Goal: Information Seeking & Learning: Check status

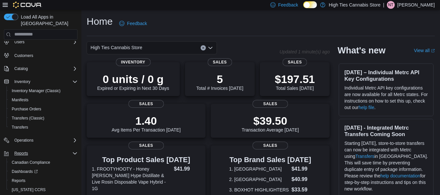
scroll to position [30, 0]
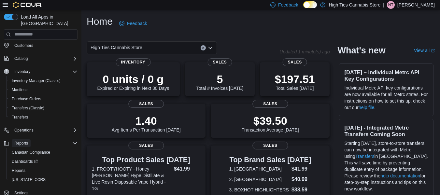
click at [24, 141] on span "Reports" at bounding box center [21, 143] width 14 height 5
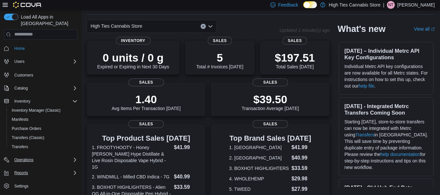
scroll to position [33, 0]
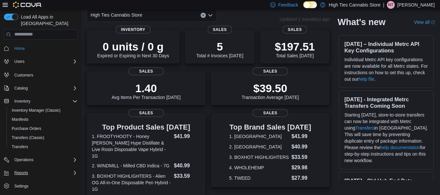
click at [44, 169] on div "Reports" at bounding box center [45, 173] width 66 height 8
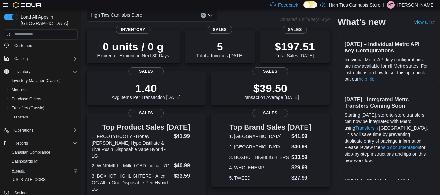
click at [28, 167] on div "Reports" at bounding box center [43, 171] width 68 height 8
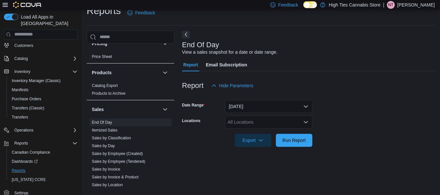
scroll to position [391, 0]
click at [247, 126] on div "All Locations" at bounding box center [268, 122] width 87 height 13
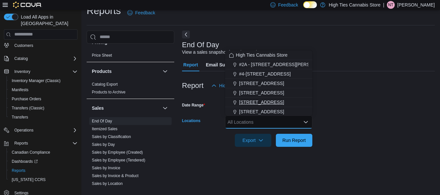
scroll to position [33, 0]
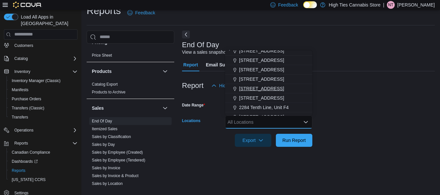
click at [257, 88] on span "179 Montreal Rd" at bounding box center [261, 88] width 45 height 7
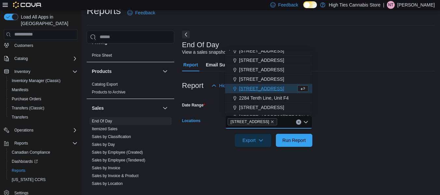
click at [359, 96] on div at bounding box center [308, 96] width 253 height 8
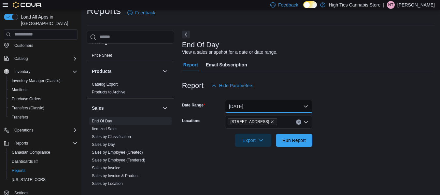
click at [270, 110] on button "Today" at bounding box center [268, 106] width 87 height 13
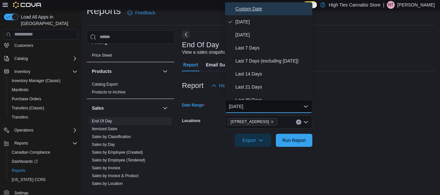
click at [256, 11] on span "Custom Date" at bounding box center [273, 9] width 74 height 8
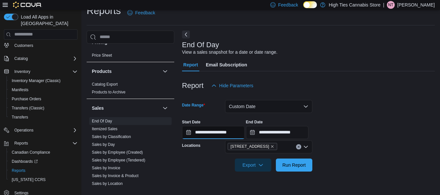
click at [238, 129] on input "**********" at bounding box center [213, 132] width 63 height 13
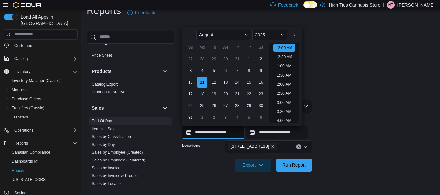
scroll to position [20, 0]
click at [203, 70] on div "4" at bounding box center [202, 70] width 11 height 11
type input "**********"
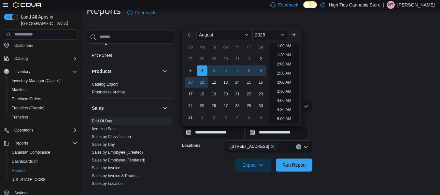
scroll to position [1, 0]
click at [284, 133] on input "**********" at bounding box center [277, 132] width 63 height 13
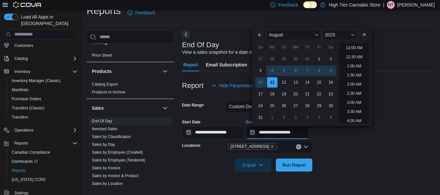
scroll to position [358, 0]
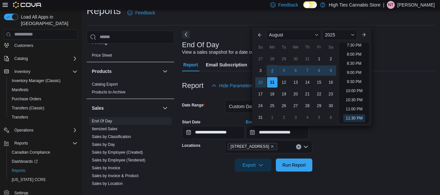
click at [273, 71] on div "4" at bounding box center [272, 70] width 11 height 11
type input "**********"
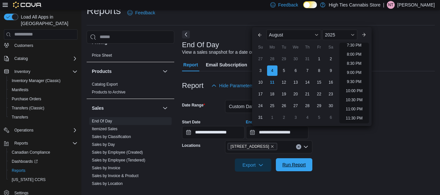
click at [300, 165] on span "Run Report" at bounding box center [294, 165] width 23 height 7
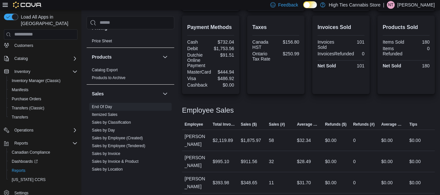
scroll to position [249, 0]
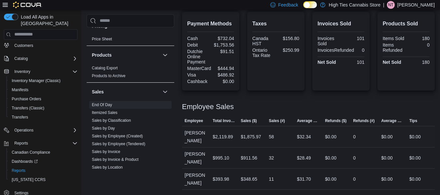
click at [230, 141] on div "$2,119.89" at bounding box center [223, 137] width 20 height 8
copy tr "$2,119.89 Sales ($)"
click at [301, 141] on div "$32.34" at bounding box center [304, 137] width 14 height 8
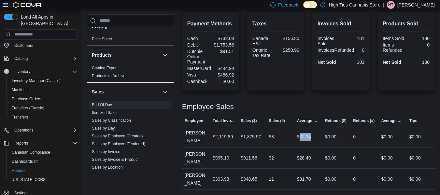
click at [301, 141] on div "$32.34" at bounding box center [304, 137] width 14 height 8
copy tr "$32.34 Refunds ($)"
click at [225, 160] on div "$995.10" at bounding box center [221, 158] width 17 height 8
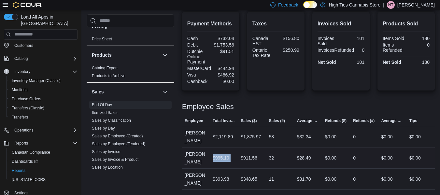
click at [225, 160] on div "$995.10" at bounding box center [221, 158] width 17 height 8
copy tr "$995.10 Sales ($)"
click at [301, 160] on div "$28.49" at bounding box center [304, 158] width 14 height 8
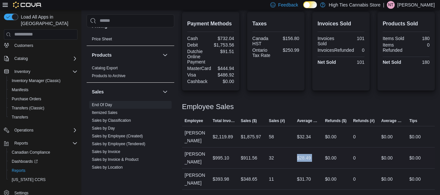
copy tr "$28.49 Refunds ($)"
click at [225, 178] on div "$393.98" at bounding box center [221, 179] width 17 height 8
copy tr "$393.98 Sales ($)"
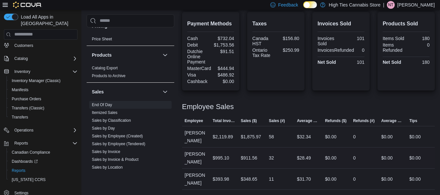
drag, startPoint x: 277, startPoint y: 157, endPoint x: 283, endPoint y: 161, distance: 7.0
click at [278, 158] on div "32" at bounding box center [280, 158] width 28 height 13
click at [304, 178] on div "$31.70" at bounding box center [304, 179] width 14 height 8
click at [305, 178] on div "$31.70" at bounding box center [304, 179] width 14 height 8
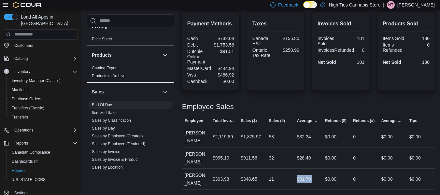
copy tr "$31.70 Refunds ($)"
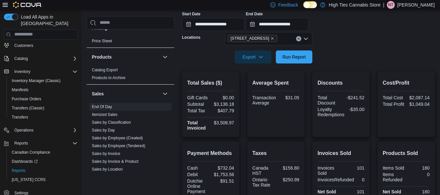
scroll to position [118, 0]
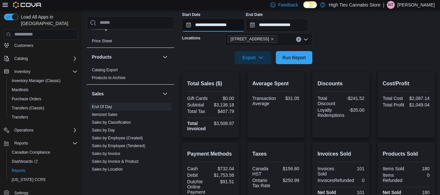
click at [223, 28] on input "**********" at bounding box center [213, 25] width 63 height 13
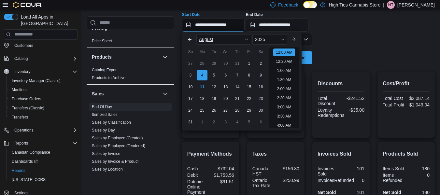
scroll to position [20, 0]
click at [211, 76] on div "5" at bounding box center [213, 74] width 11 height 11
type input "**********"
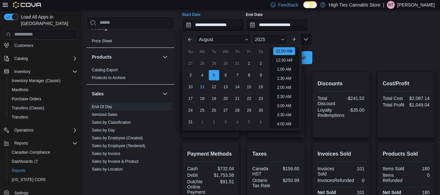
click at [337, 53] on form "**********" at bounding box center [308, 25] width 253 height 80
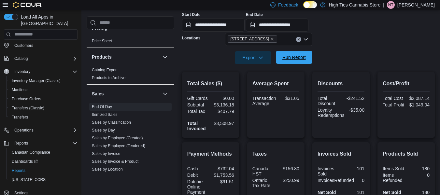
click at [291, 60] on span "Run Report" at bounding box center [294, 57] width 23 height 7
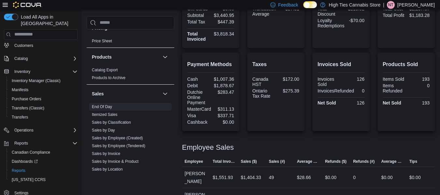
scroll to position [233, 0]
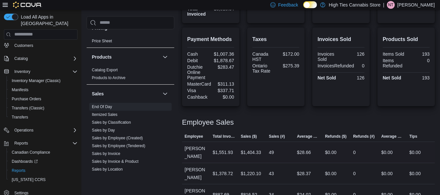
click at [218, 152] on div "$1,551.93" at bounding box center [223, 153] width 20 height 8
copy tr "$1,551.93 Sales ($)"
click at [302, 153] on div "$28.66" at bounding box center [304, 153] width 14 height 8
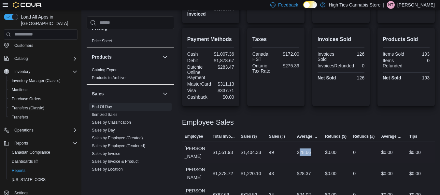
click at [302, 153] on div "$28.66" at bounding box center [304, 153] width 14 height 8
copy tr "$28.66 Refunds ($)"
click at [232, 170] on div "$1,378.72" at bounding box center [223, 174] width 20 height 8
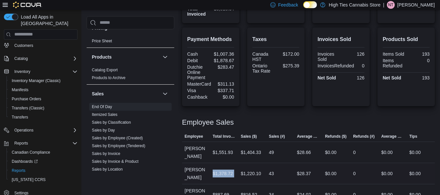
click at [232, 170] on div "$1,378.72" at bounding box center [223, 174] width 20 height 8
copy tr "$1,378.72 Sales ($)"
click at [300, 170] on div "$28.37" at bounding box center [304, 174] width 14 height 8
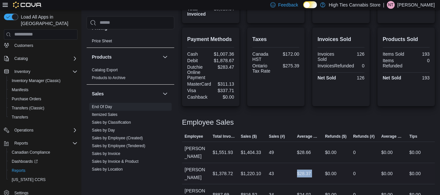
copy tr "$28.37 Refunds ($)"
click at [217, 191] on div "$887.69" at bounding box center [221, 195] width 17 height 8
click at [309, 191] on div "$24.02" at bounding box center [304, 195] width 14 height 8
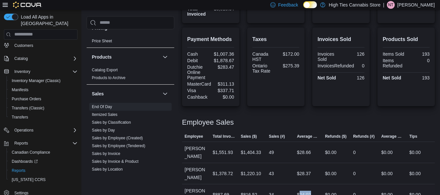
click at [309, 191] on div "$24.02" at bounding box center [304, 195] width 14 height 8
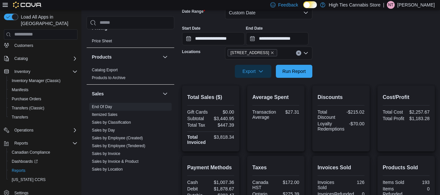
scroll to position [103, 0]
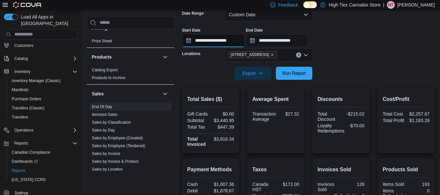
click at [206, 42] on input "**********" at bounding box center [213, 40] width 63 height 13
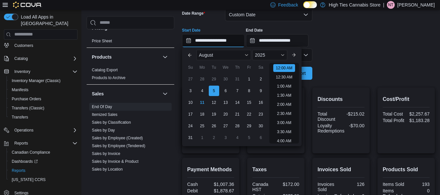
scroll to position [20, 0]
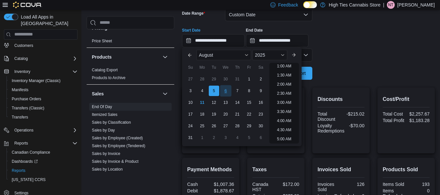
click at [226, 89] on div "6" at bounding box center [225, 90] width 11 height 11
type input "**********"
click at [369, 70] on form "**********" at bounding box center [308, 40] width 253 height 80
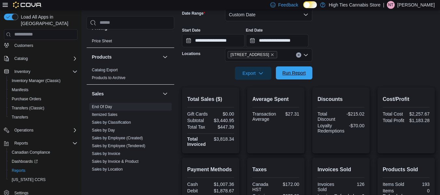
click at [301, 76] on span "Run Report" at bounding box center [294, 73] width 23 height 7
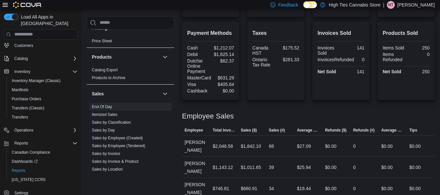
scroll to position [241, 0]
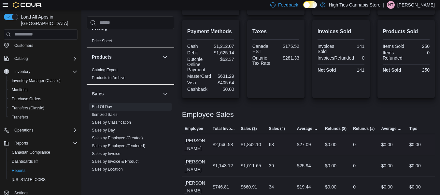
click at [222, 141] on div "$2,046.58" at bounding box center [223, 145] width 20 height 8
click at [300, 141] on div "$27.09" at bounding box center [304, 145] width 14 height 8
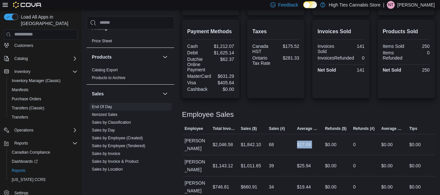
click at [300, 141] on div "$27.09" at bounding box center [304, 145] width 14 height 8
click at [220, 162] on div "$1,143.12" at bounding box center [223, 166] width 20 height 8
click at [311, 162] on div "$25.94" at bounding box center [304, 166] width 14 height 8
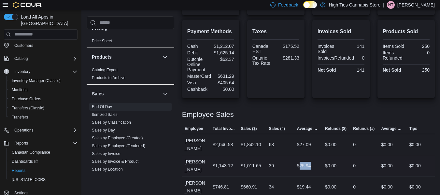
click at [311, 162] on div "$25.94" at bounding box center [304, 166] width 14 height 8
click at [220, 183] on div "$746.81" at bounding box center [221, 187] width 17 height 8
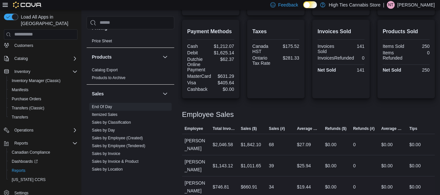
click at [307, 183] on div "$19.44" at bounding box center [304, 187] width 14 height 8
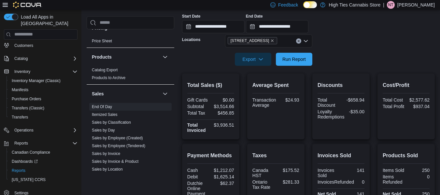
scroll to position [110, 0]
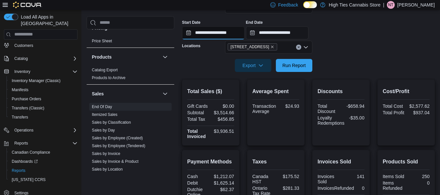
click at [229, 36] on input "**********" at bounding box center [213, 32] width 63 height 13
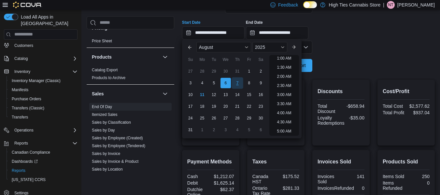
click at [236, 80] on div "7" at bounding box center [237, 82] width 11 height 11
type input "**********"
click at [346, 56] on div at bounding box center [308, 56] width 253 height 5
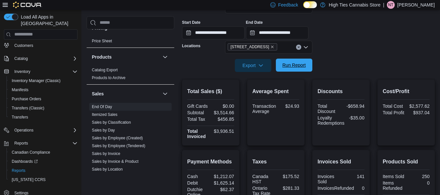
click at [282, 64] on span "Run Report" at bounding box center [294, 65] width 29 height 13
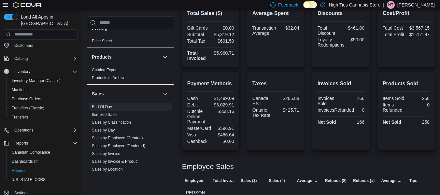
scroll to position [241, 0]
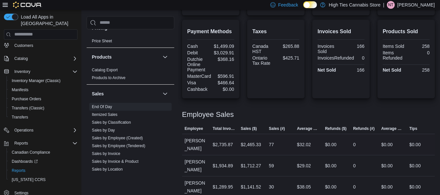
click at [229, 141] on div "$2,735.87" at bounding box center [223, 145] width 20 height 8
click at [305, 141] on div "$32.02" at bounding box center [304, 145] width 14 height 8
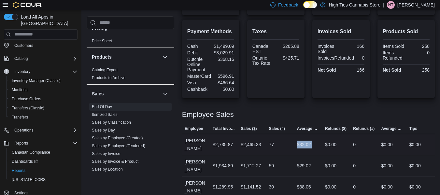
click at [305, 141] on div "$32.02" at bounding box center [304, 145] width 14 height 8
click at [227, 162] on div "$1,934.89" at bounding box center [223, 166] width 20 height 8
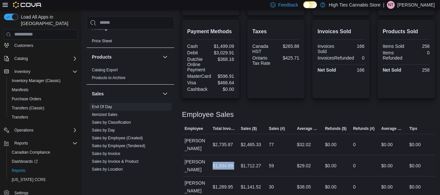
click at [227, 162] on div "$1,934.89" at bounding box center [223, 166] width 20 height 8
click at [306, 162] on div "$29.02" at bounding box center [304, 166] width 14 height 8
click at [226, 183] on div "$1,289.95" at bounding box center [223, 187] width 20 height 8
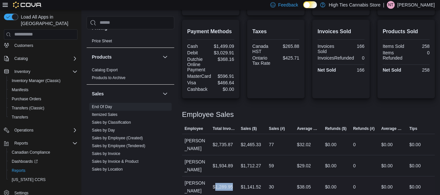
click at [226, 183] on div "$1,289.95" at bounding box center [223, 187] width 20 height 8
click at [308, 183] on div "$38.05" at bounding box center [304, 187] width 14 height 8
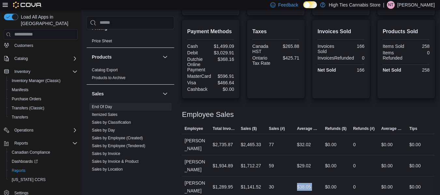
click at [308, 183] on div "$38.05" at bounding box center [304, 187] width 14 height 8
click at [249, 119] on div at bounding box center [308, 121] width 253 height 5
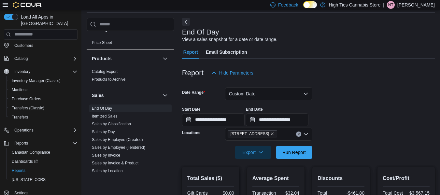
scroll to position [13, 0]
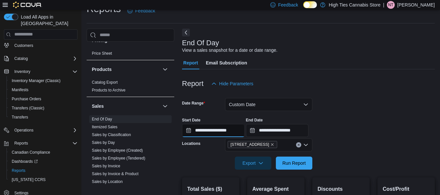
click at [218, 130] on input "**********" at bounding box center [213, 130] width 63 height 13
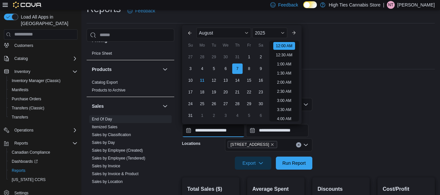
scroll to position [20, 0]
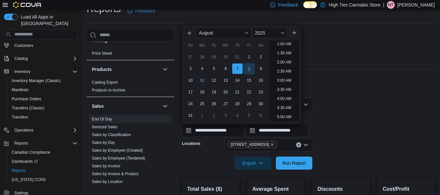
click at [247, 64] on div "8" at bounding box center [248, 68] width 11 height 11
type input "**********"
drag, startPoint x: 315, startPoint y: 70, endPoint x: 314, endPoint y: 86, distance: 16.0
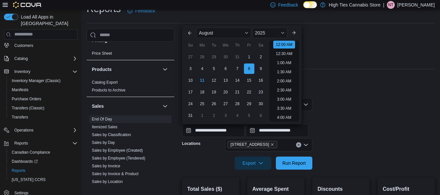
click at [315, 71] on div at bounding box center [308, 73] width 253 height 8
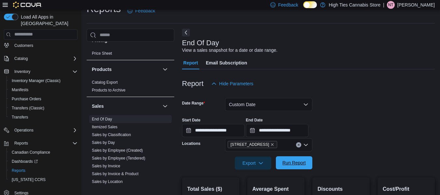
click at [282, 167] on span "Run Report" at bounding box center [294, 162] width 29 height 13
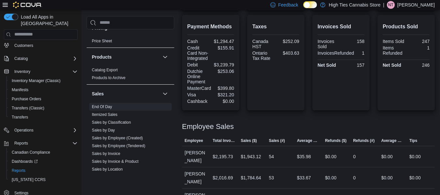
scroll to position [273, 0]
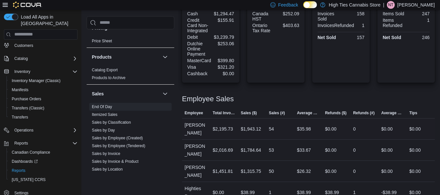
click at [227, 126] on div "$2,195.73" at bounding box center [223, 129] width 20 height 8
click at [299, 125] on div "$35.98" at bounding box center [304, 129] width 14 height 8
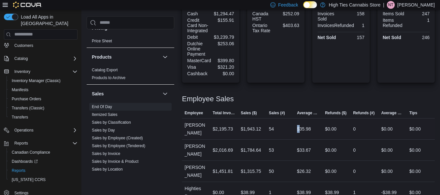
click at [299, 125] on div "$35.98" at bounding box center [304, 129] width 14 height 8
click at [229, 146] on div "$2,016.69" at bounding box center [223, 150] width 20 height 8
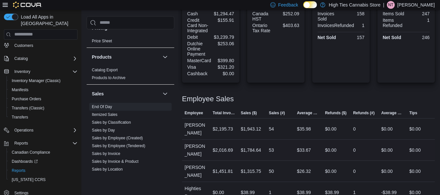
click at [301, 146] on div "$33.67" at bounding box center [304, 150] width 14 height 8
click at [230, 169] on div "$1,451.81" at bounding box center [223, 172] width 20 height 8
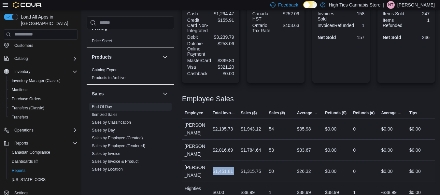
click at [230, 168] on div "$1,451.81" at bounding box center [223, 172] width 20 height 8
click at [305, 168] on div "$26.32" at bounding box center [304, 172] width 14 height 8
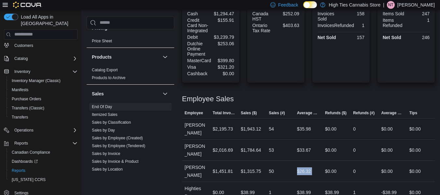
click at [306, 169] on div "$26.32" at bounding box center [304, 172] width 14 height 8
click at [263, 150] on td "Sales ($) $1,784.64" at bounding box center [252, 149] width 28 height 21
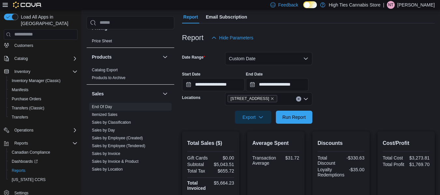
scroll to position [0, 0]
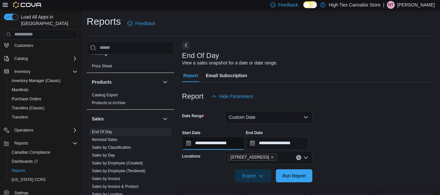
click at [229, 143] on input "**********" at bounding box center [213, 143] width 63 height 13
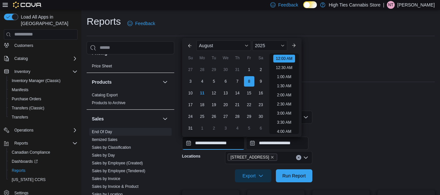
scroll to position [20, 0]
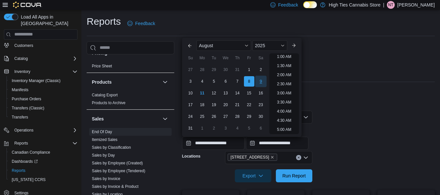
click at [259, 80] on div "9" at bounding box center [260, 81] width 11 height 11
type input "**********"
click at [321, 93] on div "Report Hide Parameters" at bounding box center [308, 96] width 253 height 13
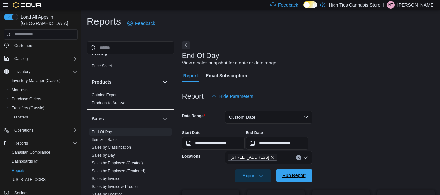
click at [283, 178] on span "Run Report" at bounding box center [294, 175] width 29 height 13
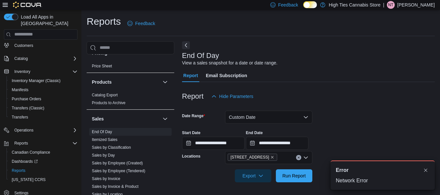
scroll to position [11, 0]
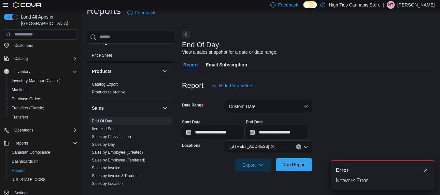
click at [295, 167] on span "Run Report" at bounding box center [294, 165] width 23 height 7
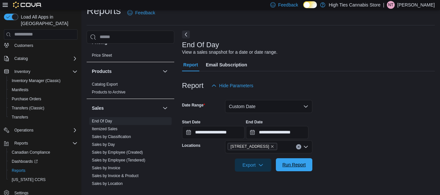
click at [295, 165] on span "Run Report" at bounding box center [294, 165] width 23 height 7
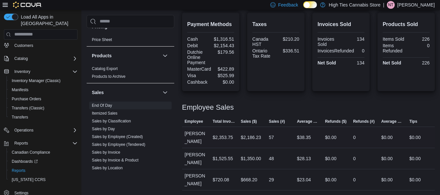
scroll to position [249, 0]
click at [226, 135] on div "$2,353.75" at bounding box center [223, 137] width 20 height 8
click at [310, 134] on div "$38.35" at bounding box center [304, 137] width 14 height 8
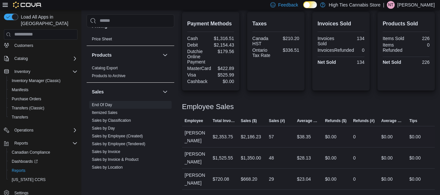
click at [309, 138] on div "$38.35" at bounding box center [304, 137] width 14 height 8
click at [230, 155] on div "$1,525.55" at bounding box center [223, 158] width 20 height 8
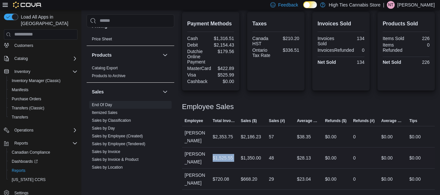
click at [230, 155] on div "$1,525.55" at bounding box center [223, 158] width 20 height 8
click at [305, 155] on div "$28.13" at bounding box center [304, 158] width 14 height 8
click at [220, 175] on div "$720.08" at bounding box center [221, 179] width 17 height 8
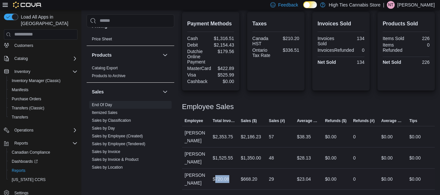
click at [222, 175] on div "$720.08" at bounding box center [221, 179] width 17 height 8
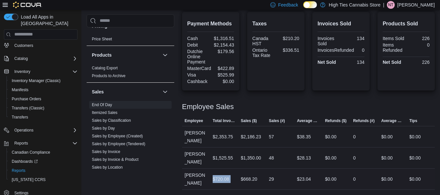
click at [222, 175] on div "$720.08" at bounding box center [221, 179] width 17 height 8
click at [300, 177] on div "$23.04" at bounding box center [304, 179] width 14 height 8
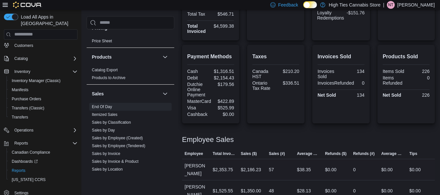
scroll to position [118, 0]
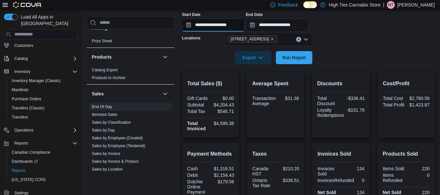
click at [218, 25] on input "**********" at bounding box center [213, 25] width 63 height 13
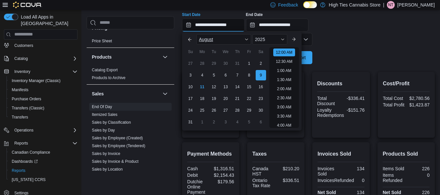
scroll to position [20, 0]
click at [193, 89] on div "10" at bounding box center [190, 86] width 11 height 11
type input "**********"
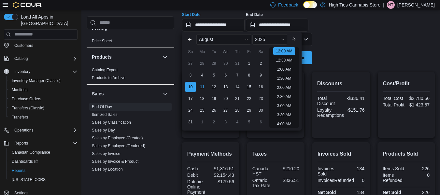
click at [327, 60] on form "**********" at bounding box center [308, 25] width 253 height 80
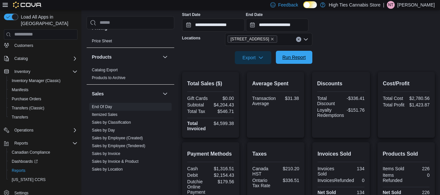
click at [304, 61] on span "Run Report" at bounding box center [294, 57] width 29 height 13
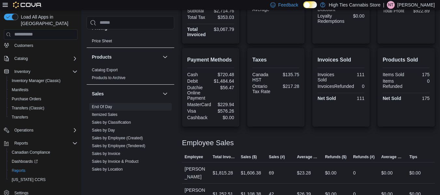
scroll to position [227, 0]
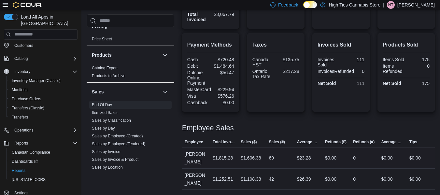
click at [221, 154] on div "$1,815.28" at bounding box center [223, 158] width 20 height 8
click at [230, 175] on div "$1,252.51" at bounding box center [223, 179] width 20 height 8
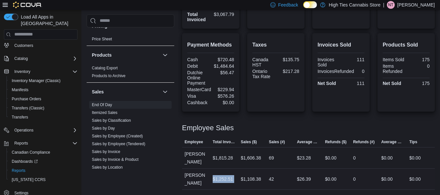
click at [230, 175] on div "$1,252.51" at bounding box center [223, 179] width 20 height 8
click at [309, 154] on div "$23.28" at bounding box center [304, 158] width 14 height 8
click at [311, 175] on div "$26.39" at bounding box center [304, 179] width 14 height 8
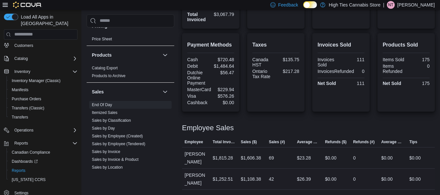
click at [311, 175] on div "$26.39" at bounding box center [304, 179] width 14 height 8
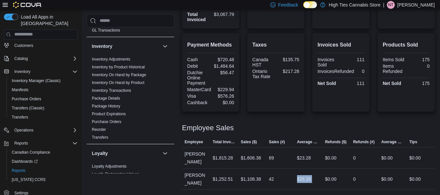
scroll to position [181, 0]
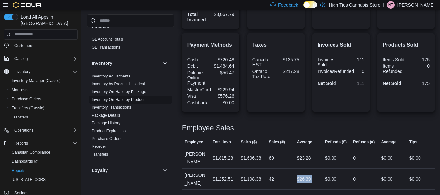
click at [133, 99] on link "Inventory On Hand by Product" at bounding box center [118, 99] width 52 height 5
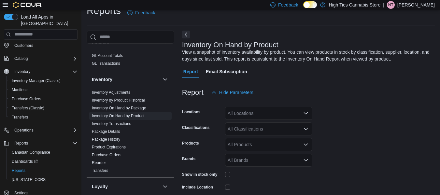
scroll to position [22, 0]
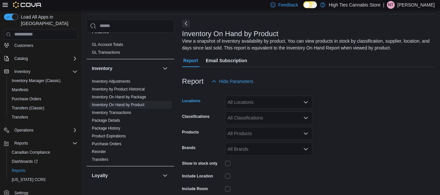
click at [272, 102] on div "All Locations" at bounding box center [268, 102] width 87 height 13
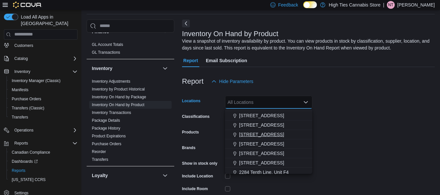
scroll to position [33, 0]
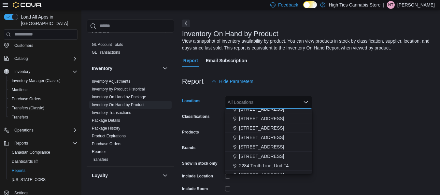
click at [267, 149] on span "179 Montreal Rd" at bounding box center [261, 147] width 45 height 7
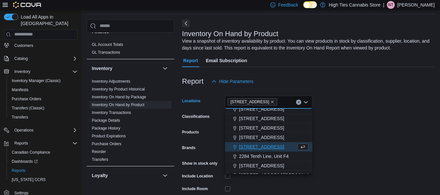
click at [383, 124] on form "Locations 179 Montreal Rd Combo box. Selected. 179 Montreal Rd. Press Backspace…" at bounding box center [308, 156] width 253 height 137
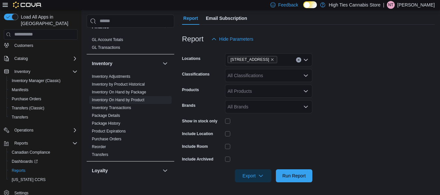
scroll to position [65, 0]
click at [262, 177] on icon "button" at bounding box center [260, 175] width 5 height 5
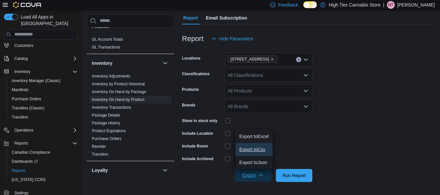
click at [262, 154] on button "Export to Csv" at bounding box center [254, 149] width 37 height 13
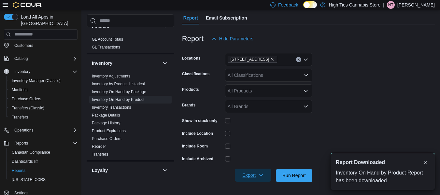
scroll to position [0, 0]
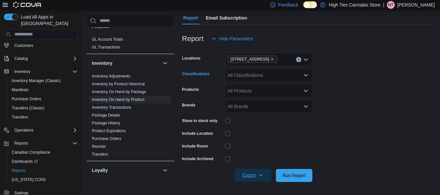
click at [259, 80] on div "All Classifications" at bounding box center [268, 75] width 87 height 13
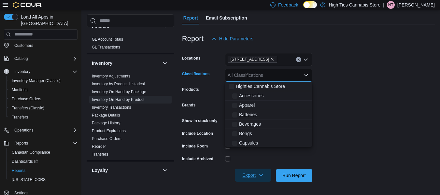
click at [259, 80] on div "All Classifications" at bounding box center [268, 75] width 87 height 13
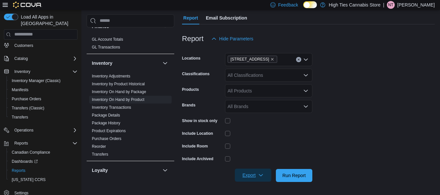
click at [377, 91] on form "Locations 179 Montreal Rd Classifications All Classifications Products All Prod…" at bounding box center [308, 113] width 253 height 137
click at [279, 95] on div "All Products" at bounding box center [268, 90] width 87 height 13
click at [279, 95] on div "All Products Combo box. Selected. Combo box input. All Products. Type some text…" at bounding box center [268, 90] width 87 height 13
click at [336, 116] on form "Locations 179 Montreal Rd Classifications All Classifications Products All Prod…" at bounding box center [308, 113] width 253 height 137
click at [255, 178] on span "Export" at bounding box center [253, 175] width 29 height 13
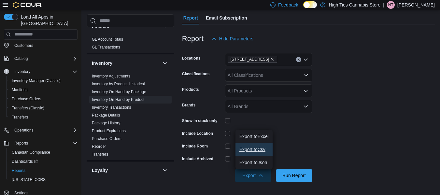
click at [264, 146] on button "Export to Csv" at bounding box center [254, 149] width 37 height 13
